Goal: Information Seeking & Learning: Learn about a topic

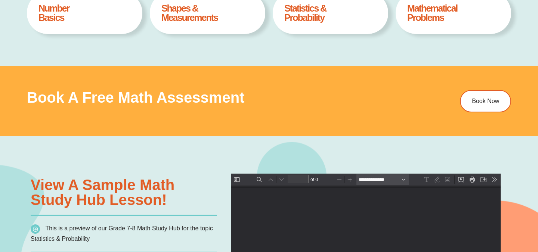
scroll to position [441, 0]
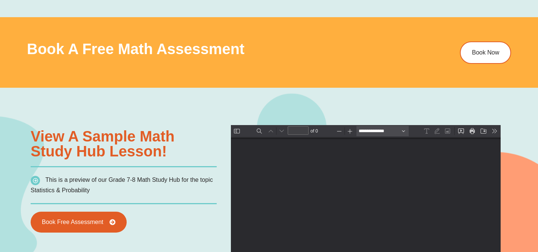
type input "*"
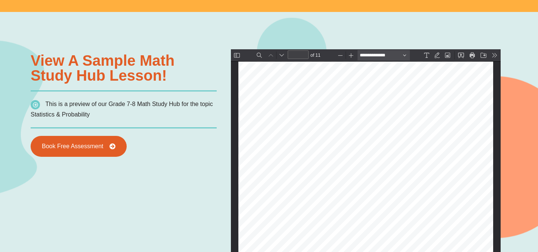
scroll to position [0, 0]
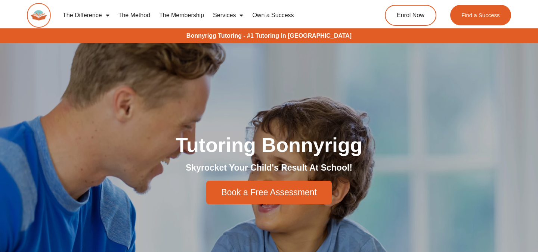
click at [99, 14] on link "The Difference" at bounding box center [86, 15] width 56 height 17
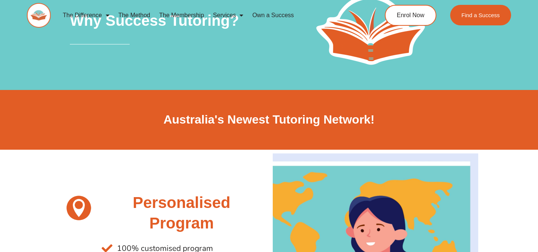
click at [181, 14] on link "The Membership" at bounding box center [182, 15] width 54 height 17
